Goal: Task Accomplishment & Management: Manage account settings

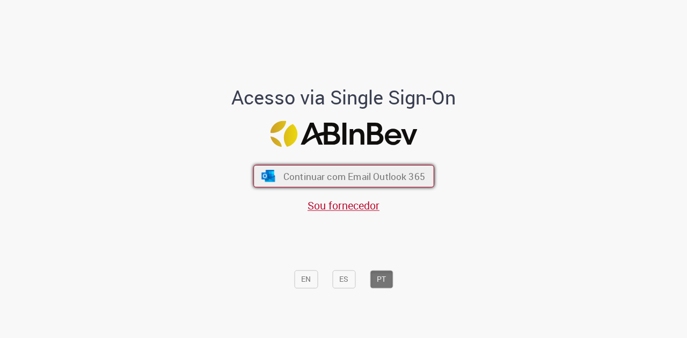
click at [347, 176] on span "Continuar com Email Outlook 365" at bounding box center [354, 176] width 142 height 12
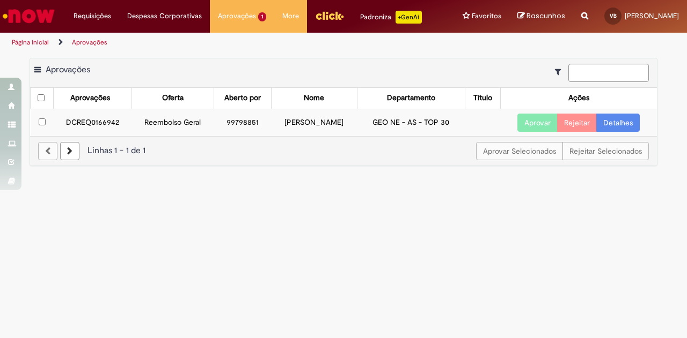
click at [630, 124] on link "Detalhes" at bounding box center [617, 123] width 43 height 18
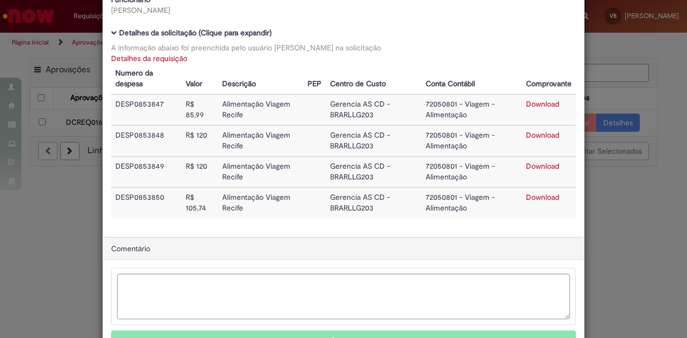
scroll to position [106, 0]
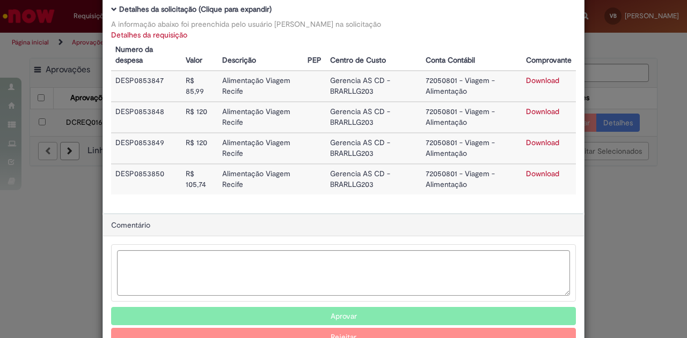
click at [547, 143] on link "Download" at bounding box center [542, 143] width 33 height 10
click at [532, 109] on link "Download" at bounding box center [542, 112] width 33 height 10
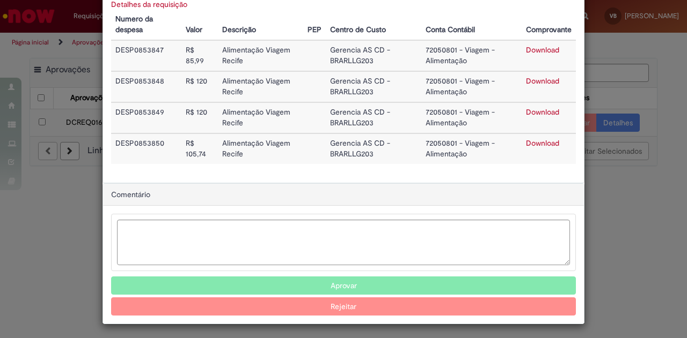
click at [418, 281] on button "Aprovar" at bounding box center [343, 286] width 465 height 18
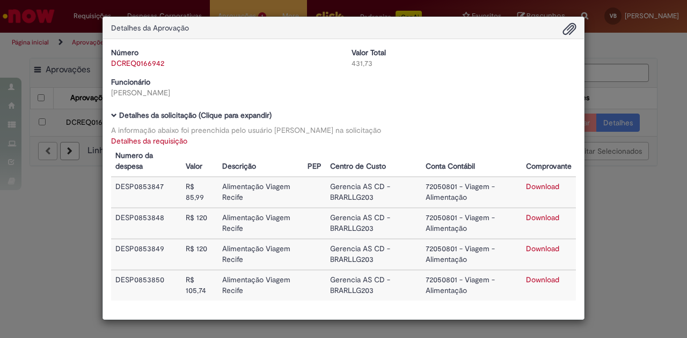
scroll to position [0, 0]
